Goal: Information Seeking & Learning: Learn about a topic

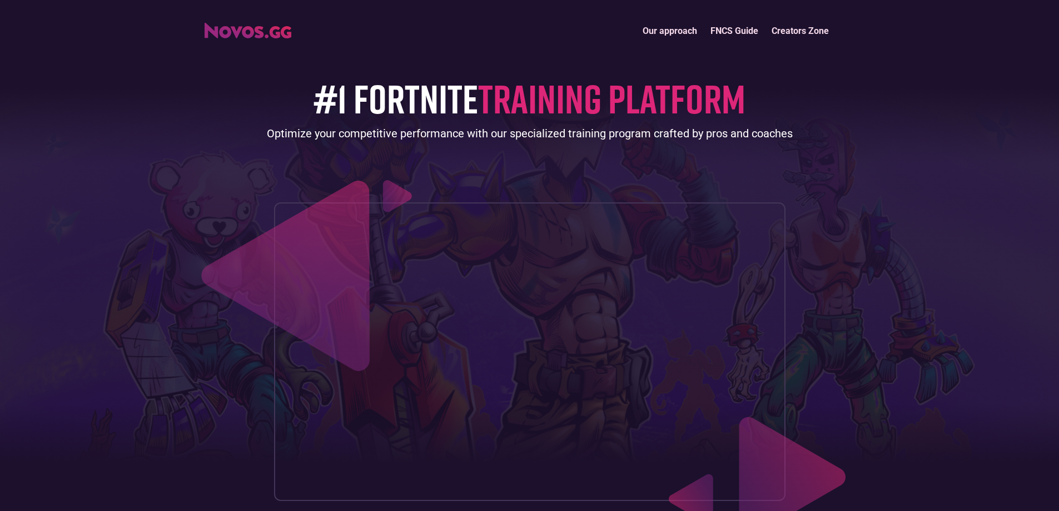
click at [666, 28] on link "Our approach" at bounding box center [670, 31] width 68 height 24
click at [721, 33] on link "FNCS Guide" at bounding box center [734, 31] width 61 height 24
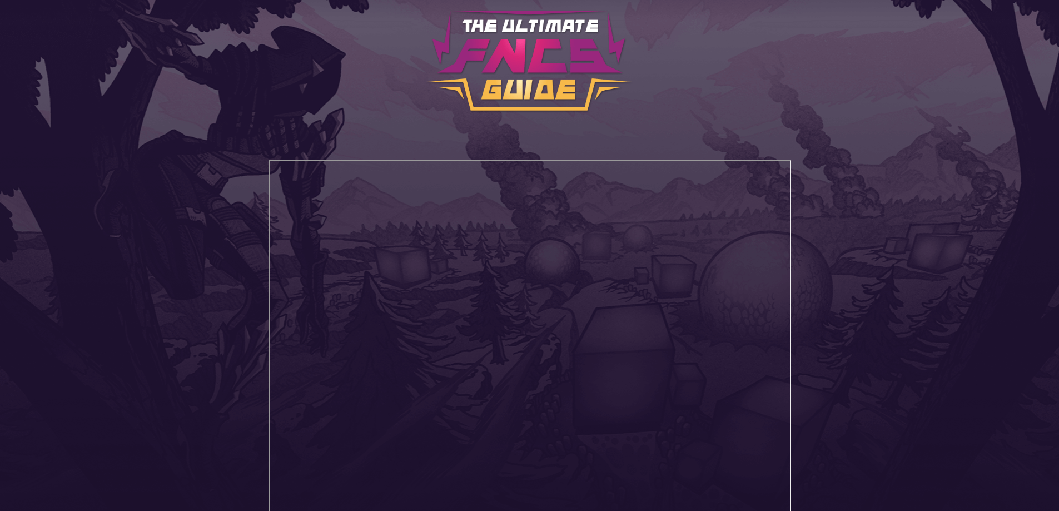
scroll to position [148, 0]
